Goal: Task Accomplishment & Management: Use online tool/utility

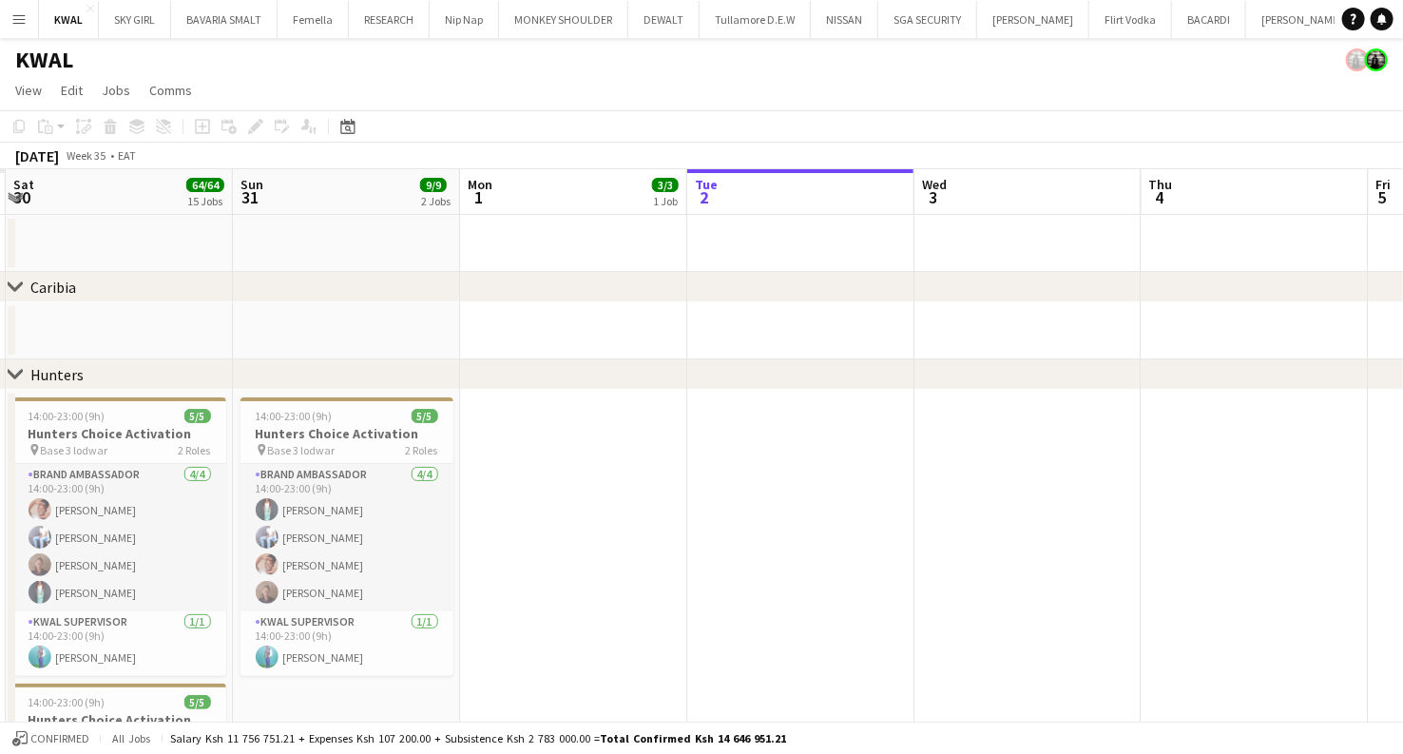
scroll to position [0, 448]
drag, startPoint x: 142, startPoint y: 578, endPoint x: 600, endPoint y: 559, distance: 458.4
click at [22, 27] on button "Menu" at bounding box center [19, 19] width 38 height 38
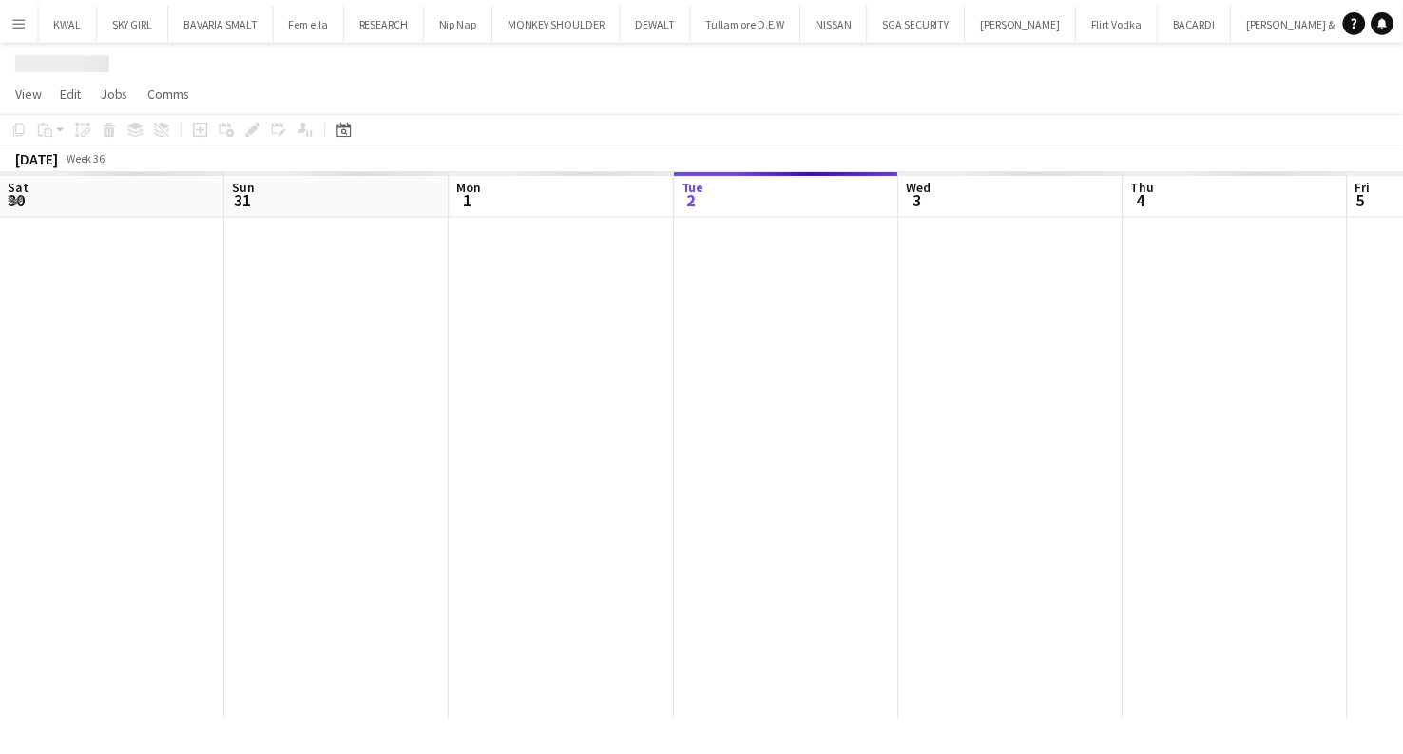
scroll to position [0, 454]
